Goal: Book appointment/travel/reservation

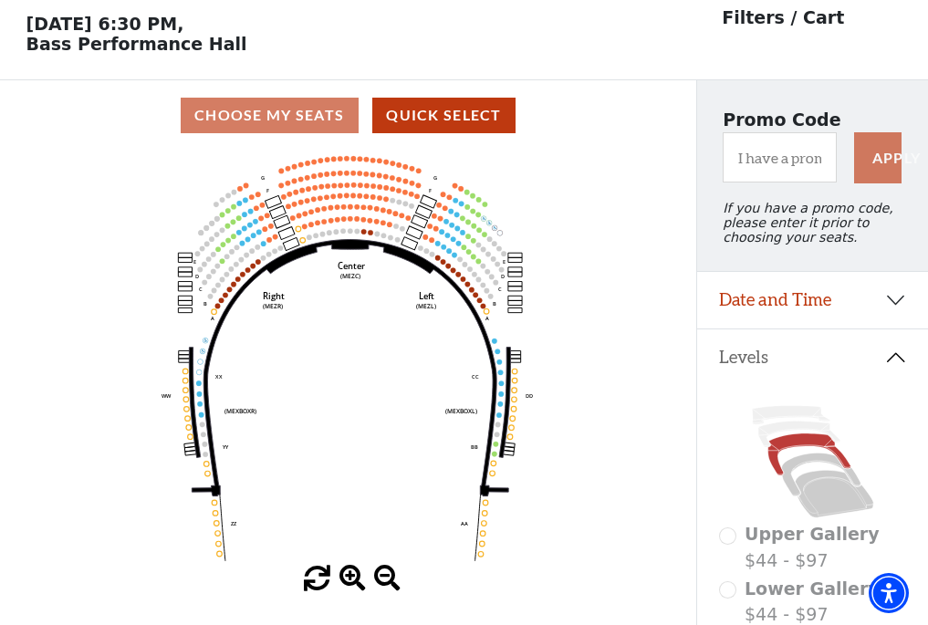
scroll to position [85, 0]
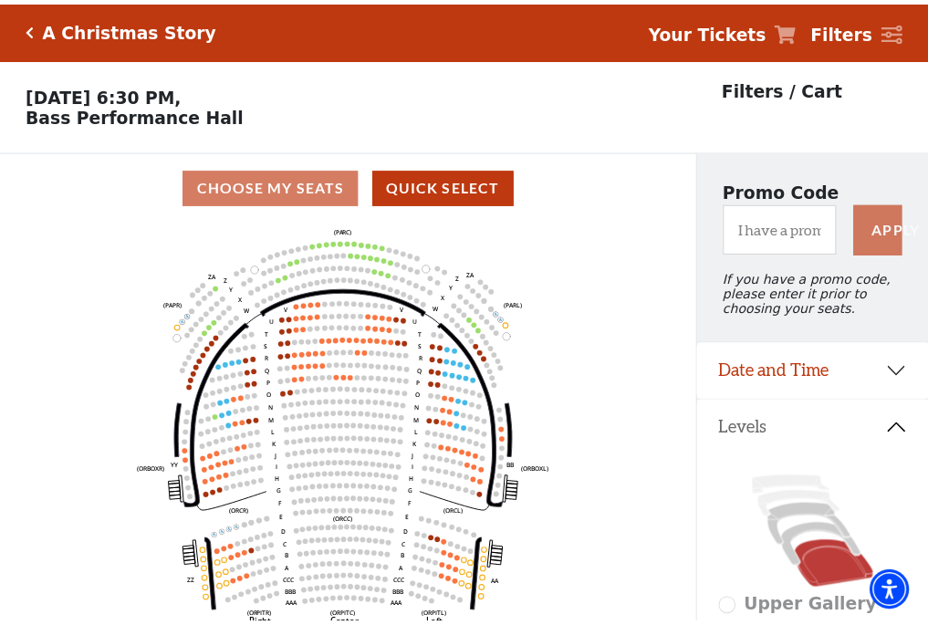
scroll to position [85, 0]
